Goal: Task Accomplishment & Management: Complete application form

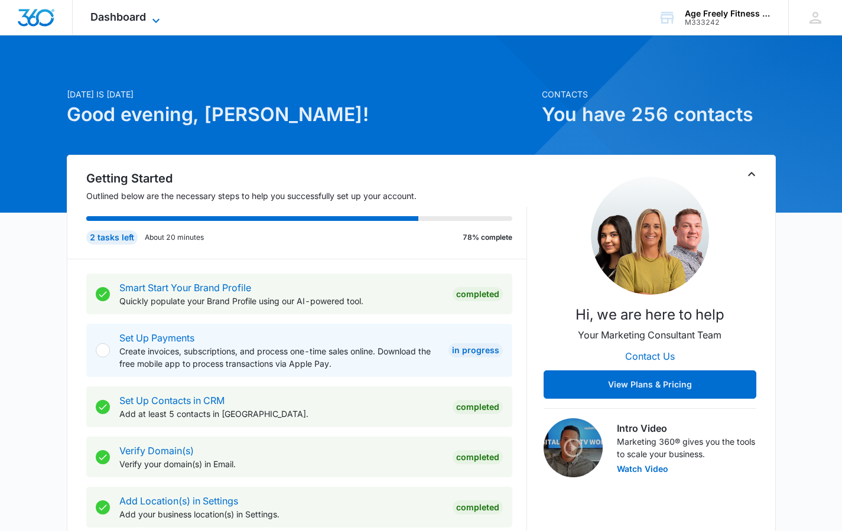
click at [157, 13] on div "Dashboard Apps Reputation Websites Forms CRM Email Social Payments POS Content …" at bounding box center [127, 17] width 108 height 35
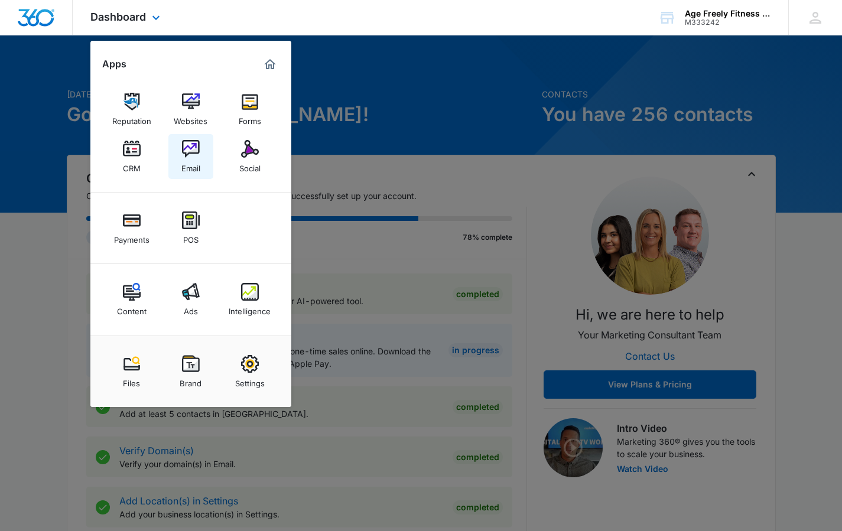
click at [185, 160] on div "Email" at bounding box center [190, 165] width 19 height 15
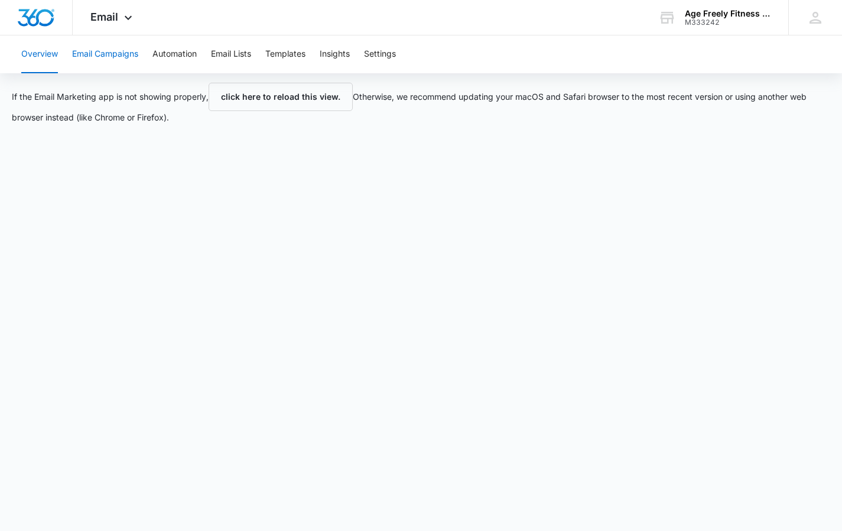
click at [119, 53] on button "Email Campaigns" at bounding box center [105, 54] width 66 height 38
click at [122, 18] on icon at bounding box center [128, 21] width 14 height 14
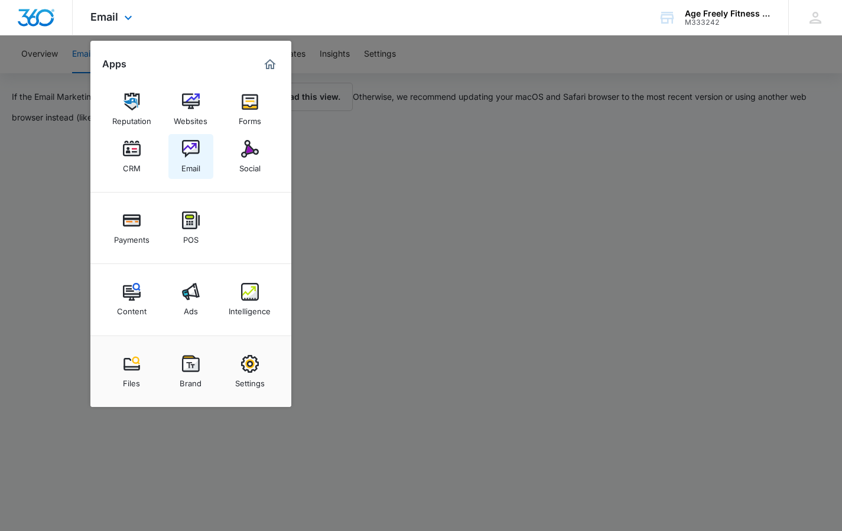
click at [182, 160] on div "Email" at bounding box center [190, 165] width 19 height 15
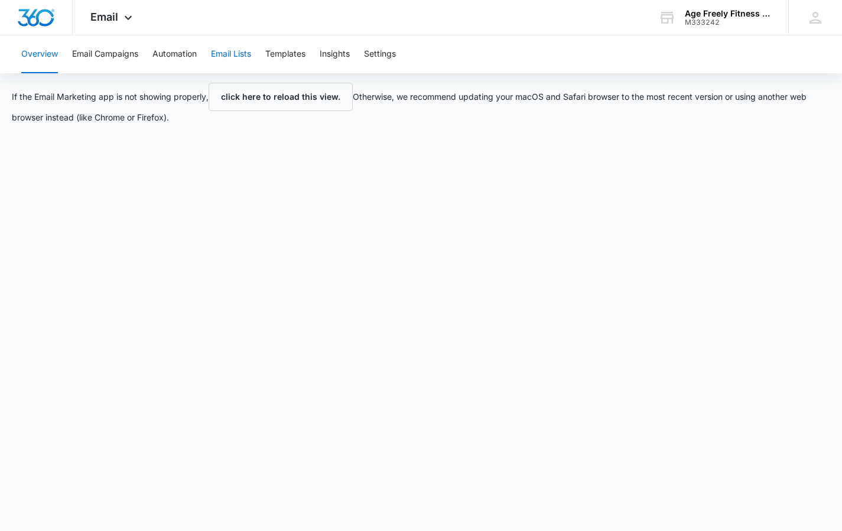
click at [238, 56] on button "Email Lists" at bounding box center [231, 54] width 40 height 38
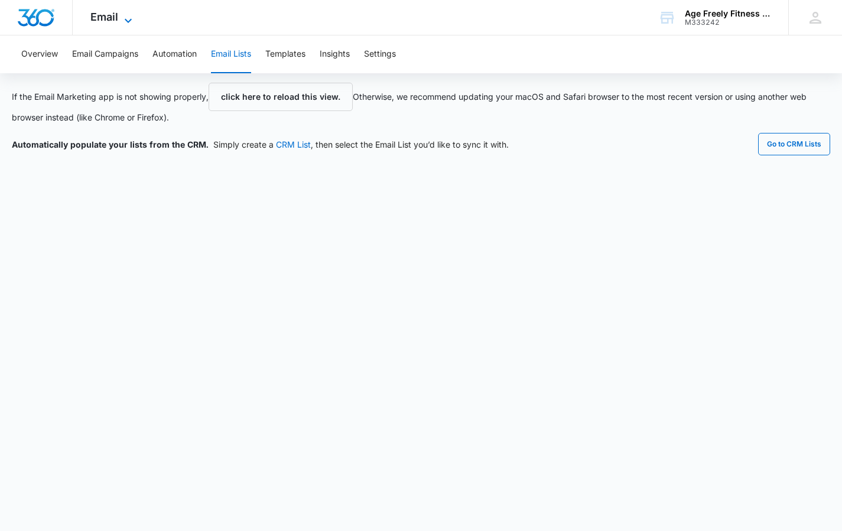
click at [130, 17] on icon at bounding box center [128, 21] width 14 height 14
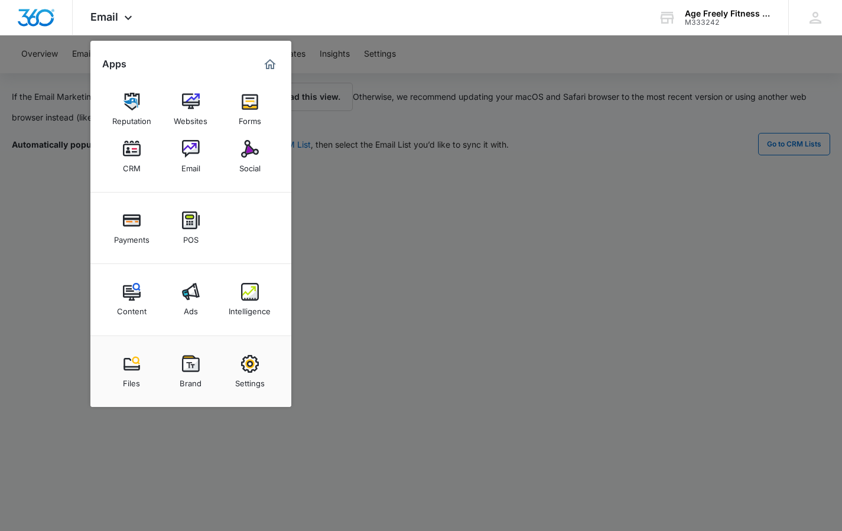
click at [502, 287] on div at bounding box center [421, 265] width 842 height 531
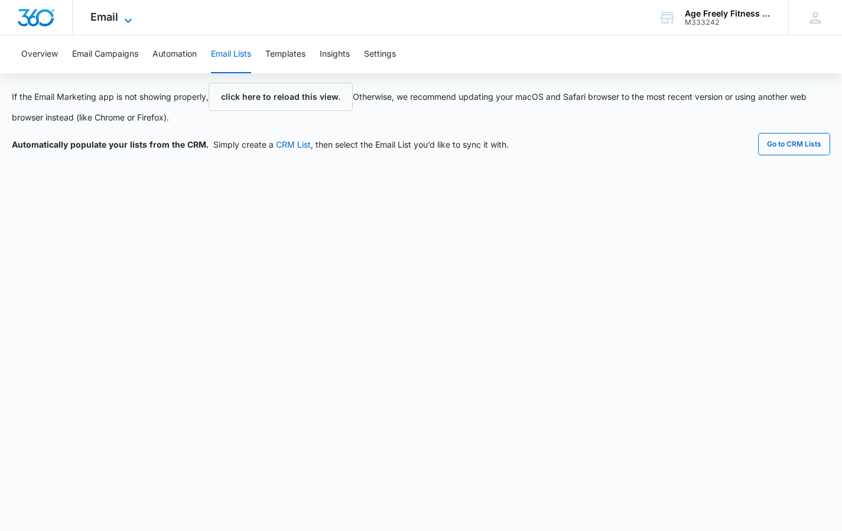
click at [128, 18] on icon at bounding box center [128, 21] width 14 height 14
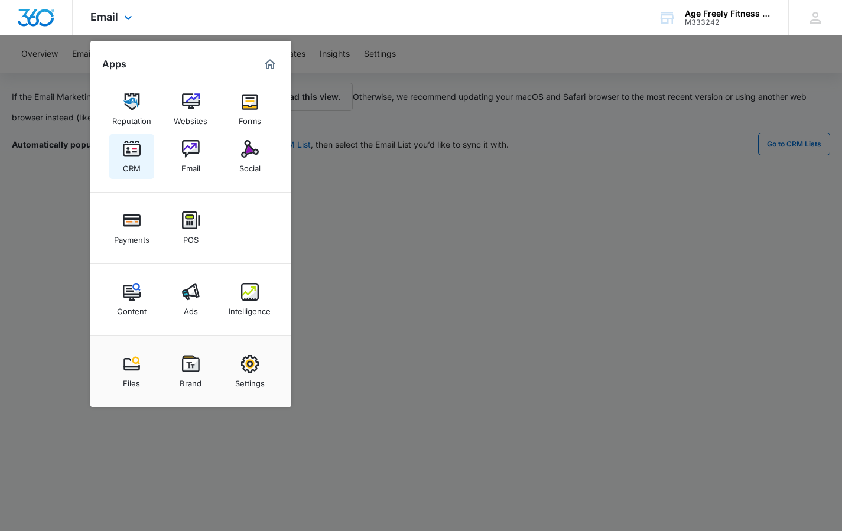
click at [128, 161] on div "CRM" at bounding box center [132, 165] width 18 height 15
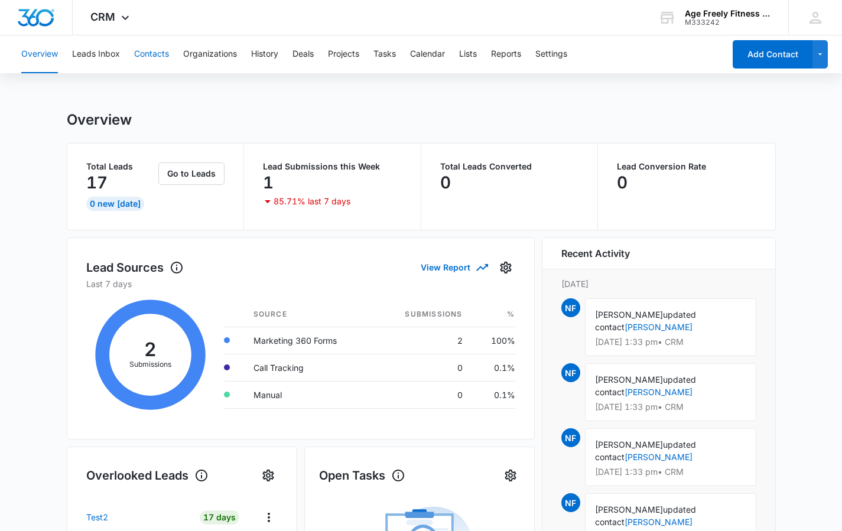
click at [149, 54] on button "Contacts" at bounding box center [151, 54] width 35 height 38
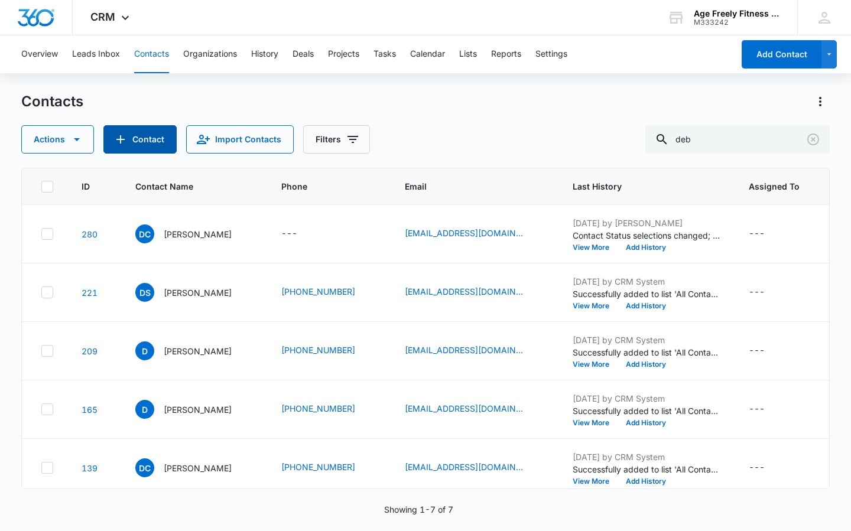
click at [137, 148] on button "Contact" at bounding box center [139, 139] width 73 height 28
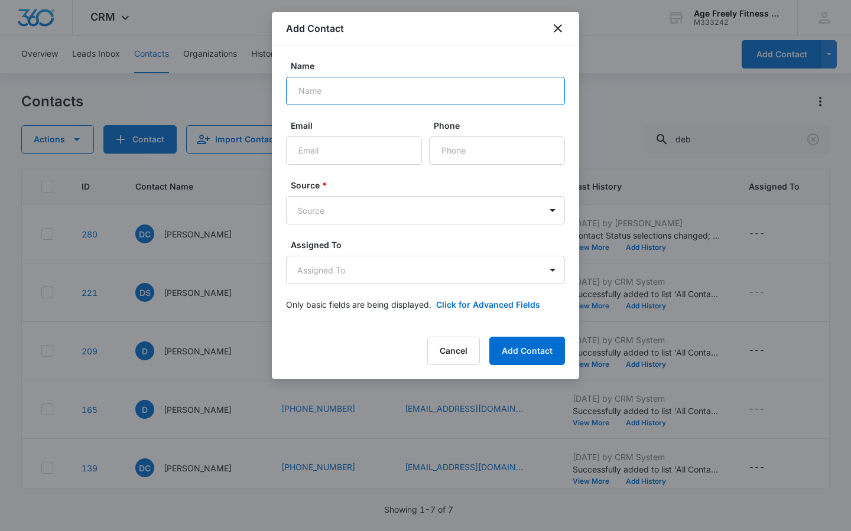
click at [334, 90] on input "Name" at bounding box center [425, 91] width 279 height 28
paste input "[PERSON_NAME]"
type input "[PERSON_NAME]"
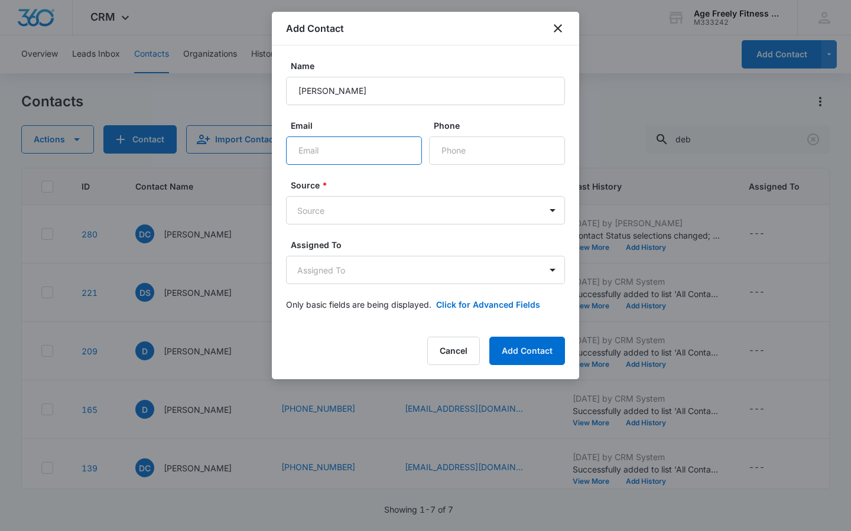
paste input "[PERSON_NAME]"
type input "[PERSON_NAME]"
paste input "[EMAIL_ADDRESS][DOMAIN_NAME]"
type input "[EMAIL_ADDRESS][DOMAIN_NAME]"
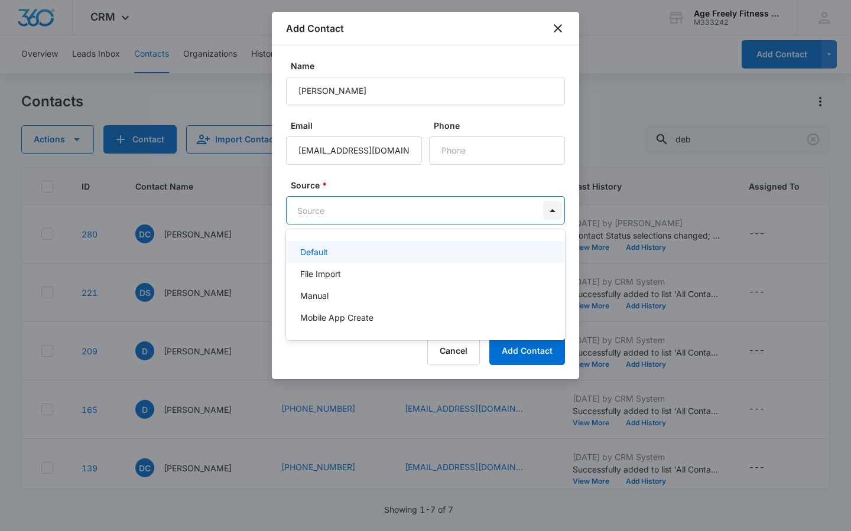
click at [543, 212] on body "CRM Apps Reputation Websites Forms CRM Email Social Payments POS Content Ads In…" at bounding box center [425, 265] width 851 height 531
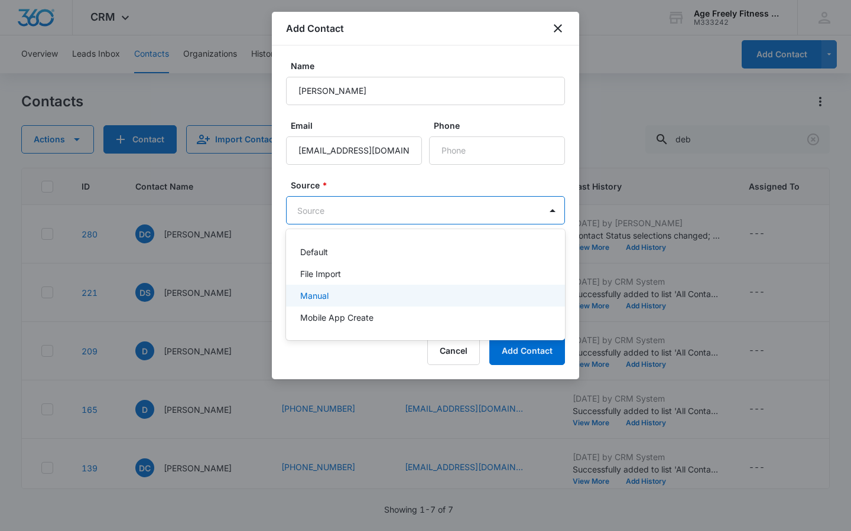
click at [297, 296] on div "Manual" at bounding box center [425, 296] width 279 height 22
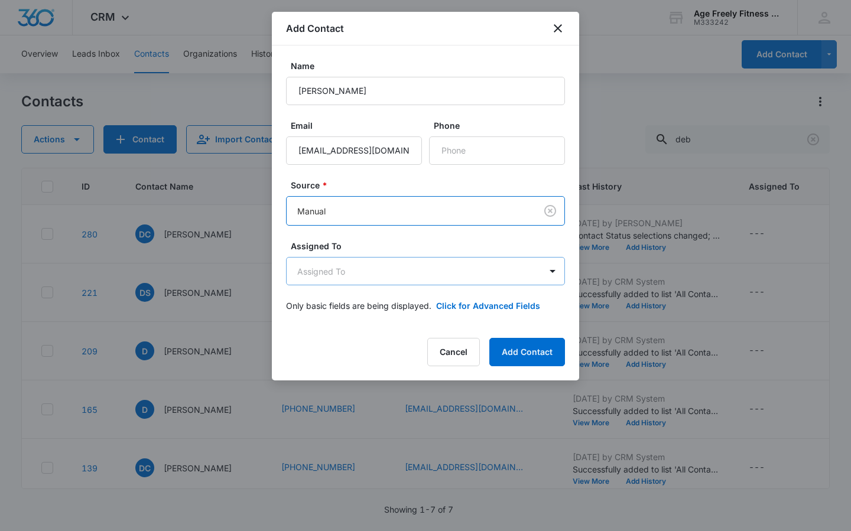
click at [311, 274] on body "CRM Apps Reputation Websites Forms CRM Email Social Payments POS Content Ads In…" at bounding box center [425, 265] width 851 height 531
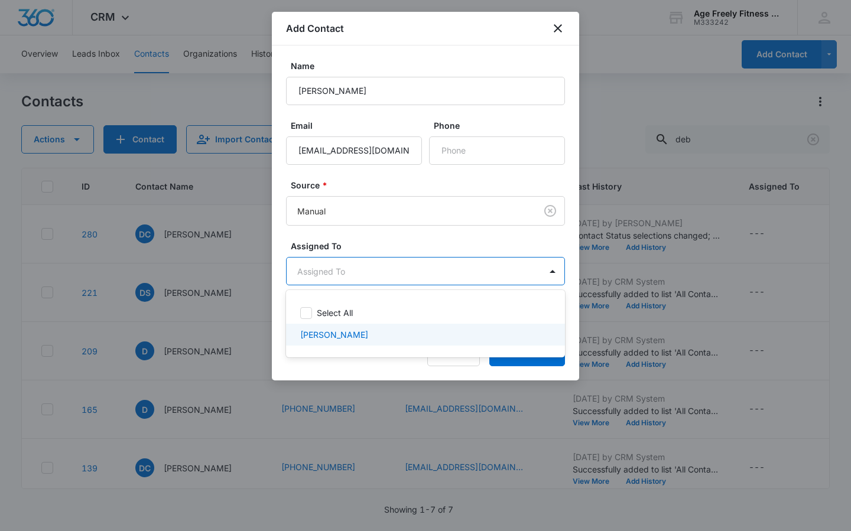
click at [311, 335] on p "[PERSON_NAME]" at bounding box center [334, 335] width 68 height 12
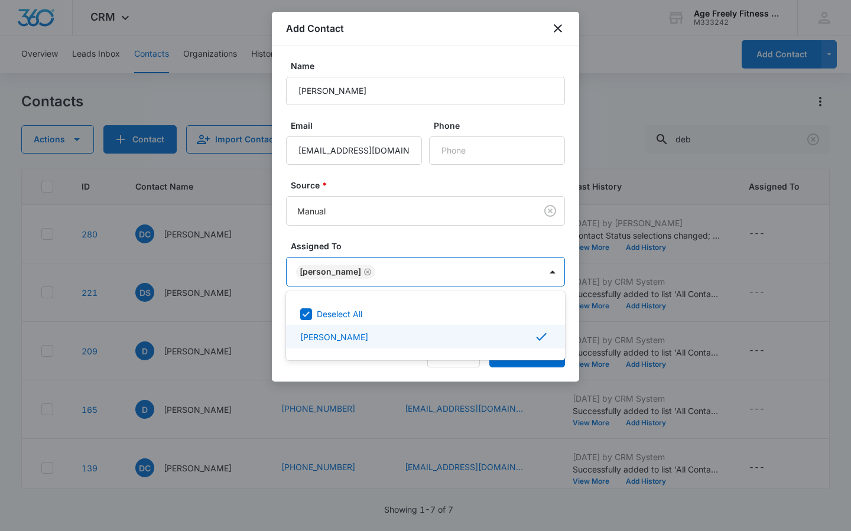
click at [545, 333] on icon at bounding box center [541, 337] width 14 height 14
checkbox input "false"
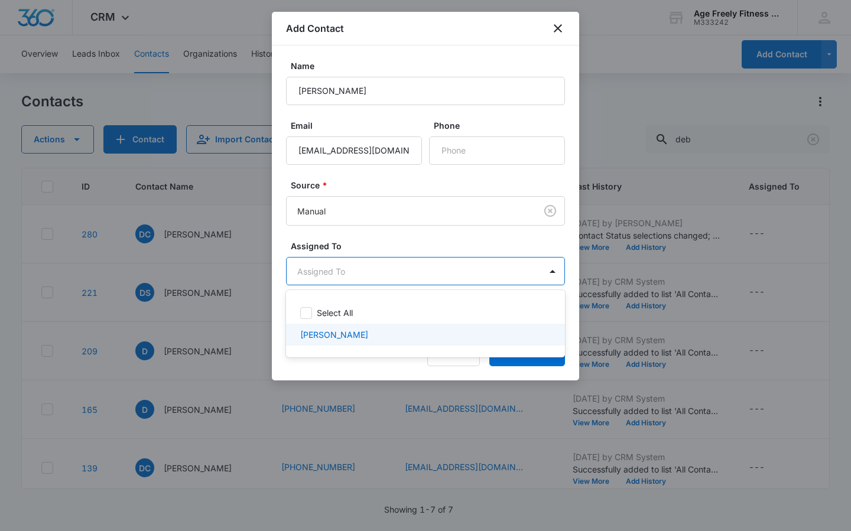
click at [571, 363] on div at bounding box center [425, 265] width 851 height 531
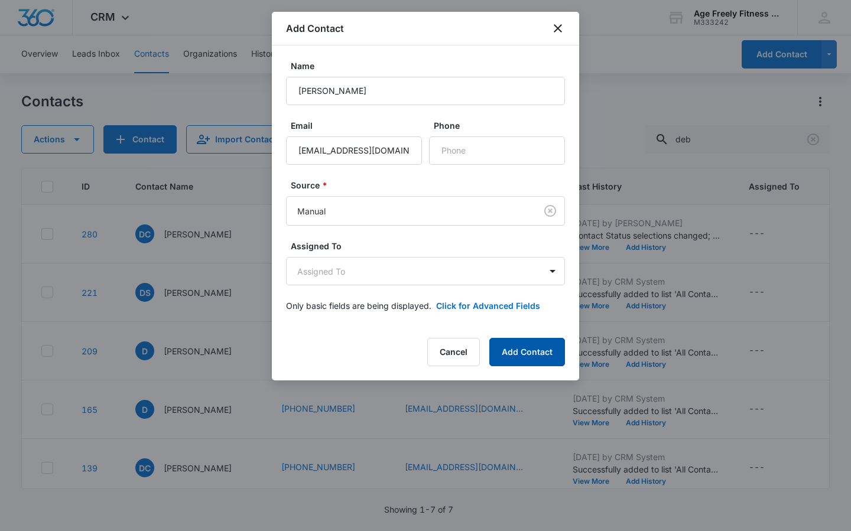
click at [542, 353] on button "Add Contact" at bounding box center [527, 352] width 76 height 28
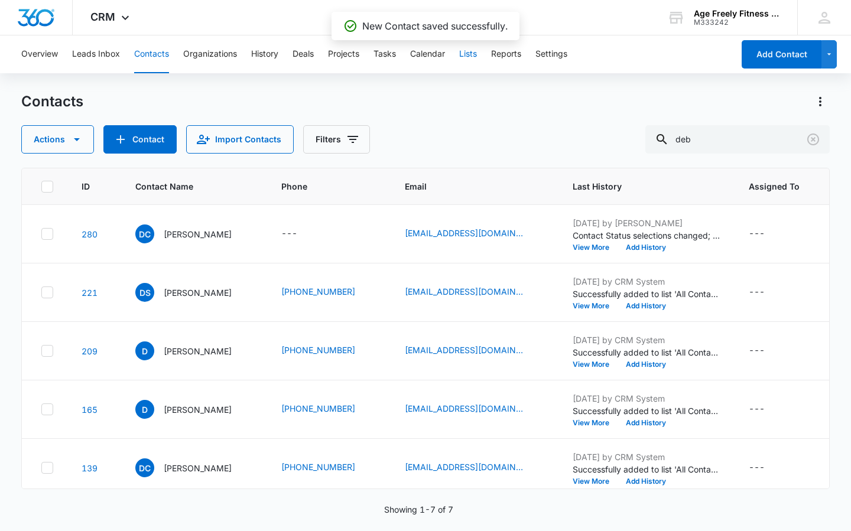
click at [464, 56] on button "Lists" at bounding box center [468, 54] width 18 height 38
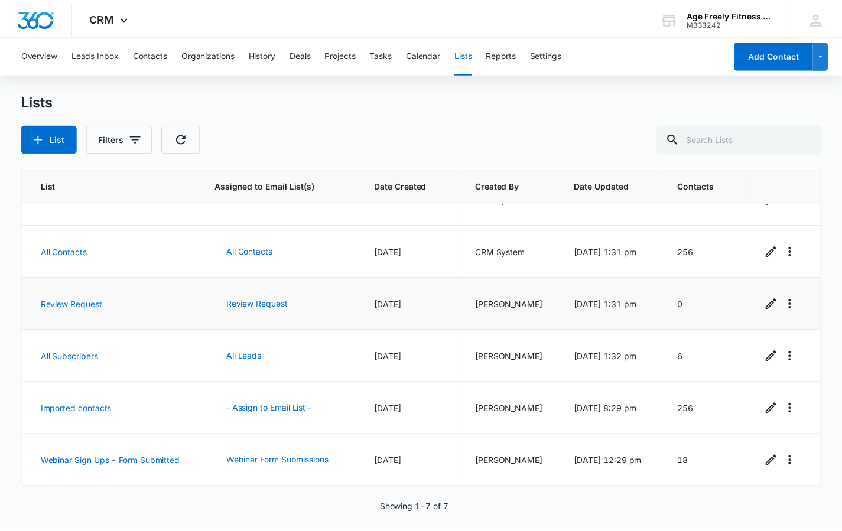
scroll to position [84, 0]
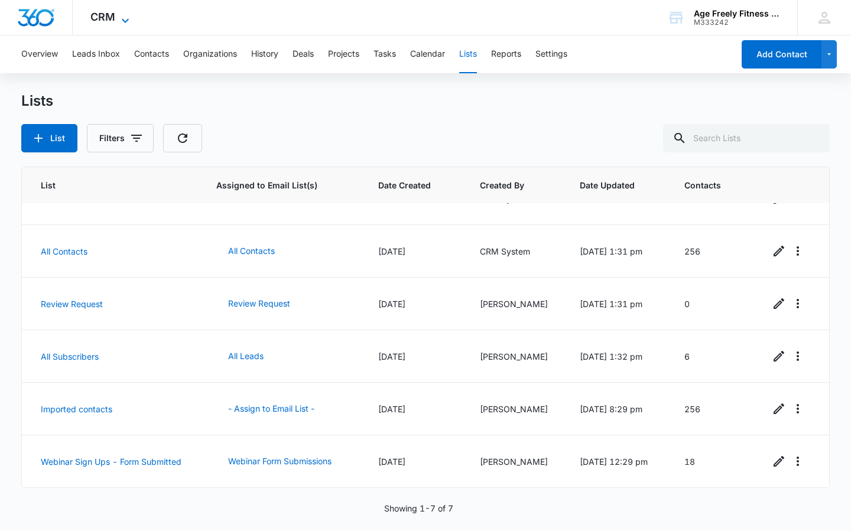
click at [125, 17] on icon at bounding box center [125, 21] width 14 height 14
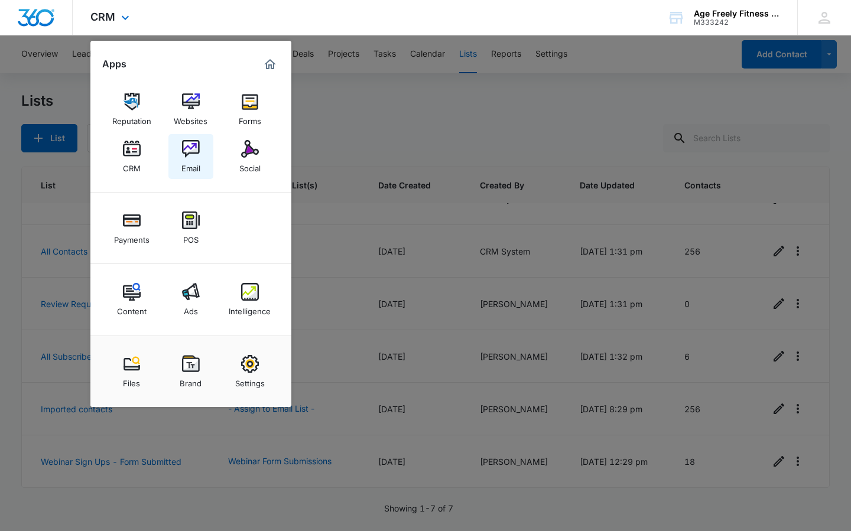
click at [187, 158] on div "Email" at bounding box center [190, 165] width 19 height 15
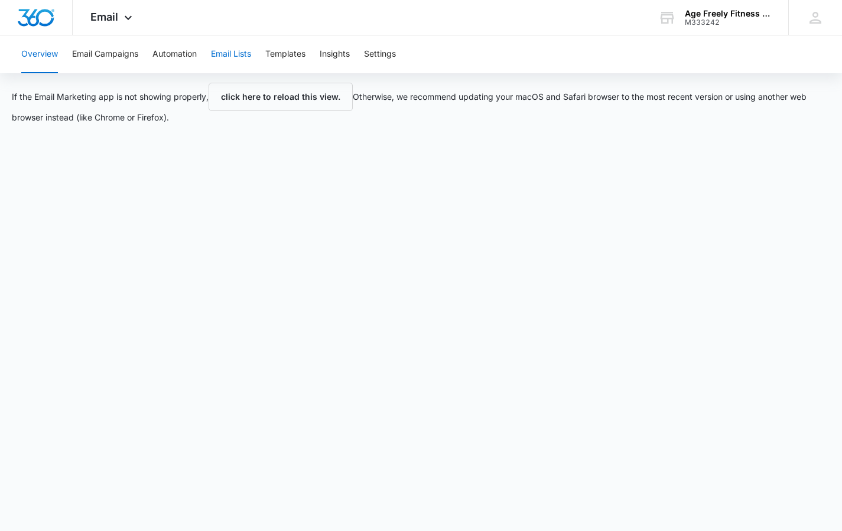
click at [228, 51] on button "Email Lists" at bounding box center [231, 54] width 40 height 38
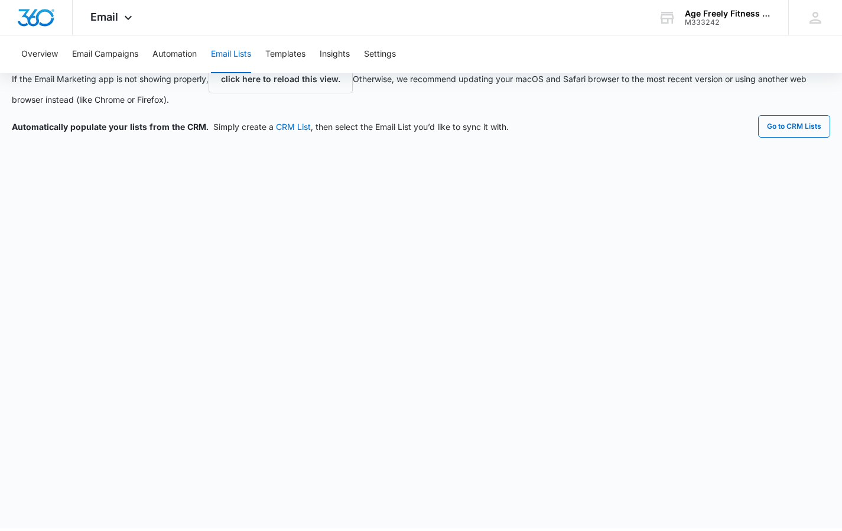
scroll to position [18, 0]
